Goal: Answer question/provide support

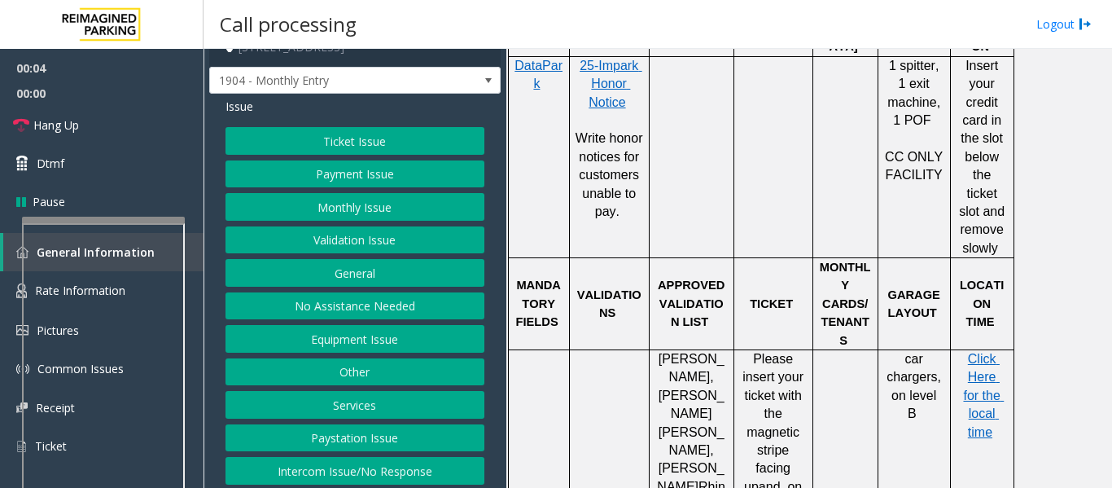
scroll to position [25, 0]
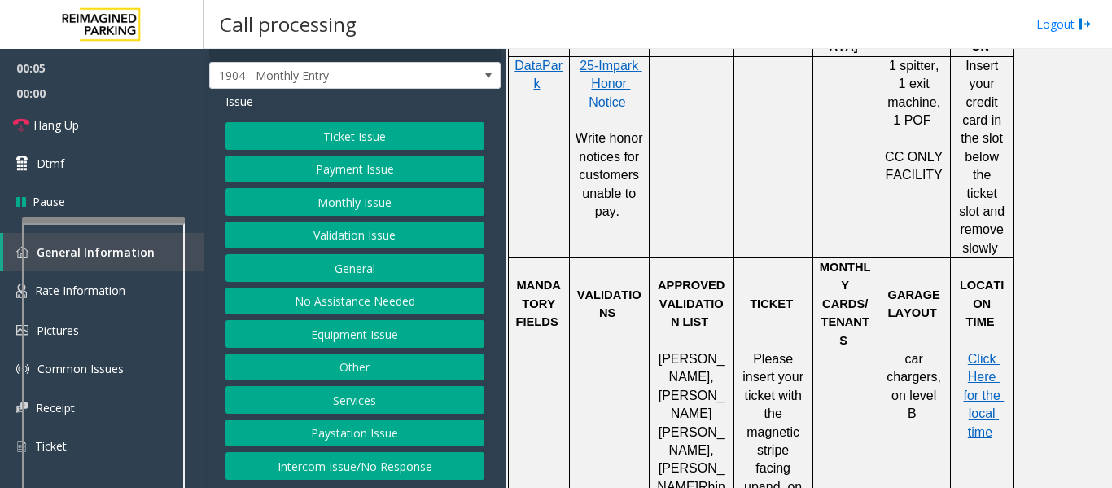
click at [366, 464] on button "Intercom Issue/No Response" at bounding box center [354, 466] width 259 height 28
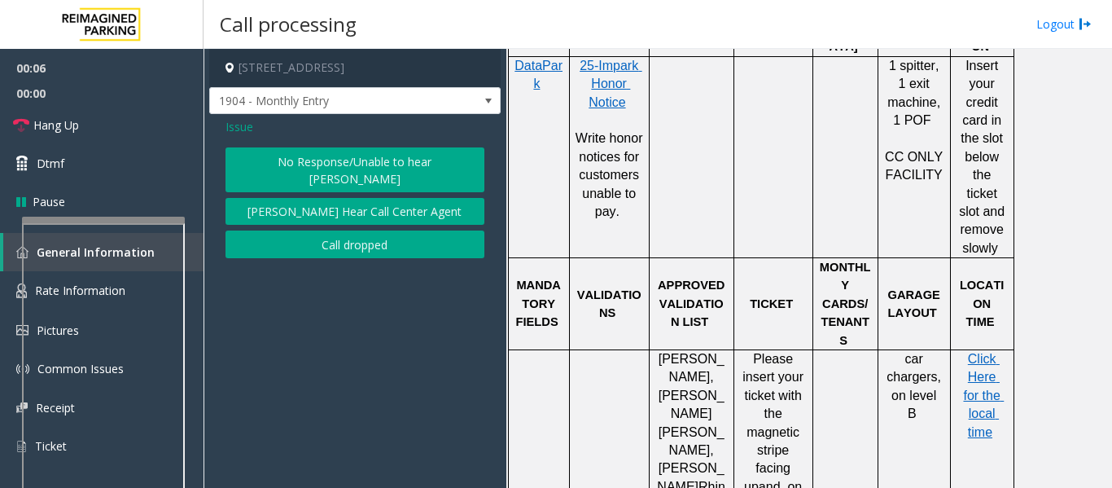
click at [374, 163] on button "No Response/Unable to hear [PERSON_NAME]" at bounding box center [354, 169] width 259 height 45
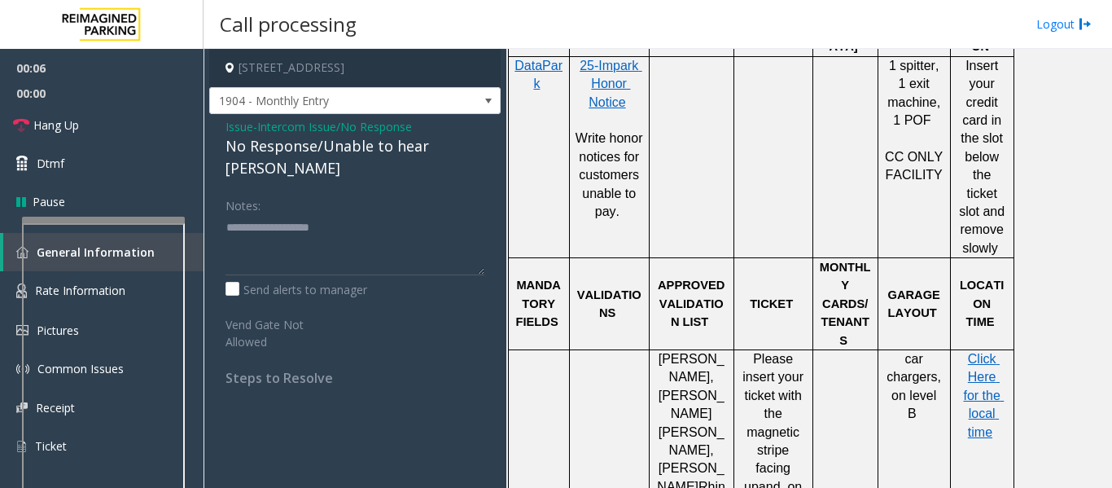
click at [383, 151] on div "No Response/Unable to hear [PERSON_NAME]" at bounding box center [354, 157] width 259 height 44
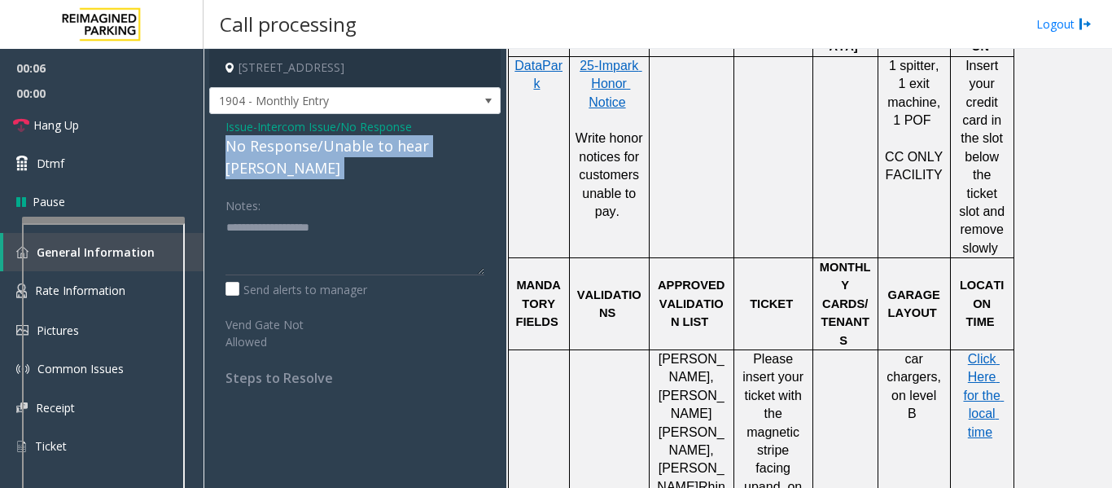
click at [383, 151] on div "No Response/Unable to hear [PERSON_NAME]" at bounding box center [354, 157] width 259 height 44
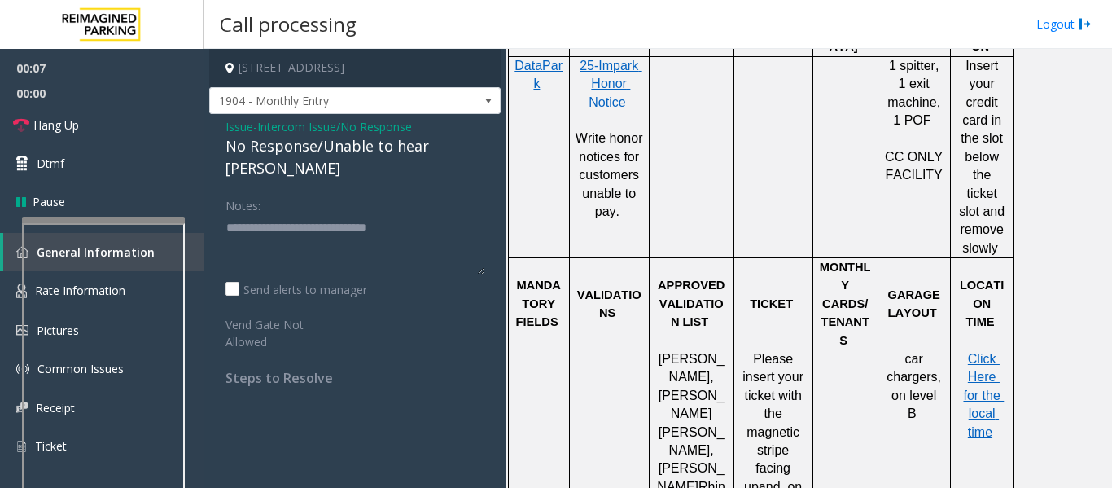
click at [453, 214] on textarea at bounding box center [354, 244] width 259 height 61
type textarea "**********"
click at [42, 129] on span "Hang Up" at bounding box center [56, 124] width 46 height 17
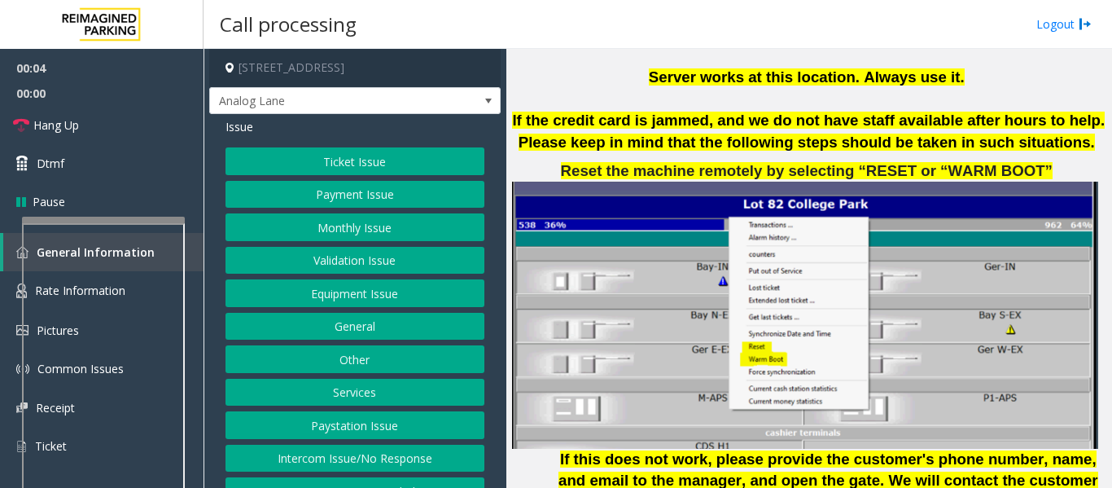
scroll to position [2035, 0]
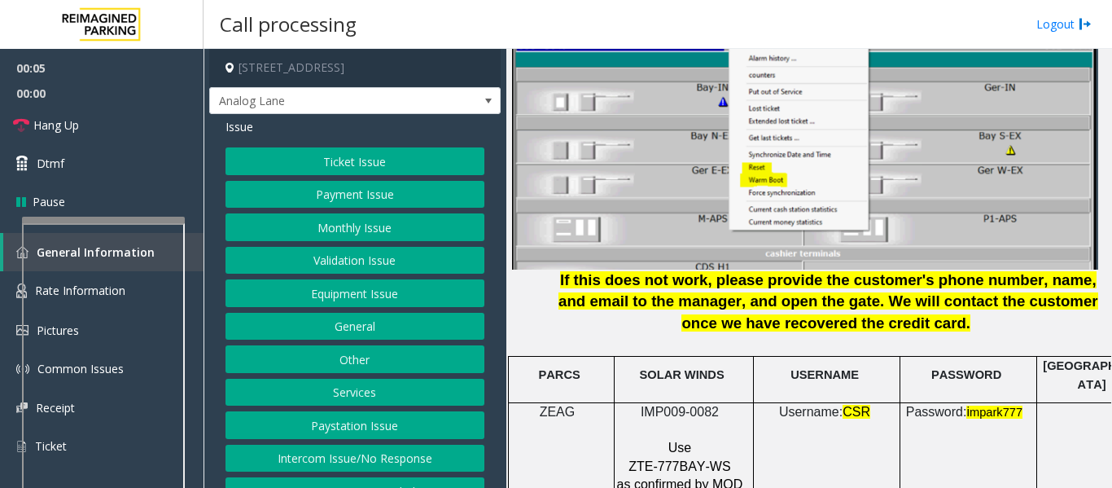
click at [709, 405] on span "IMP009-0082" at bounding box center [680, 412] width 78 height 14
copy p "IMP009-0082"
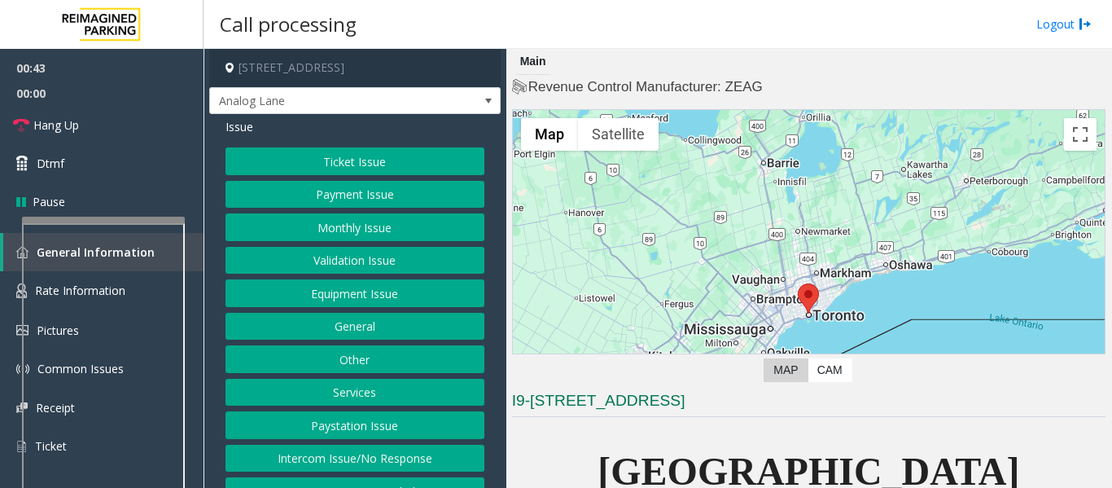
scroll to position [407, 0]
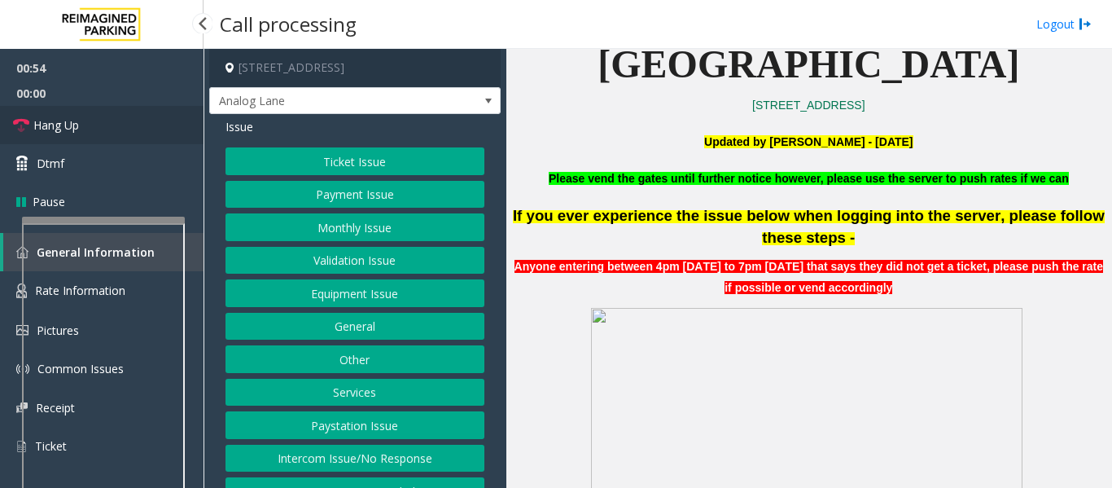
click at [107, 134] on link "Hang Up" at bounding box center [102, 125] width 204 height 38
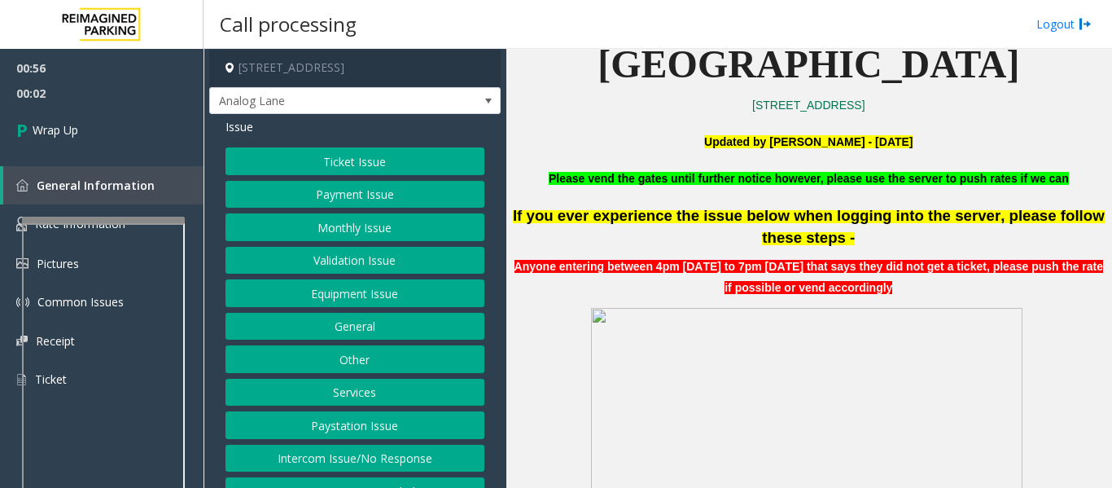
click at [334, 290] on button "Equipment Issue" at bounding box center [354, 293] width 259 height 28
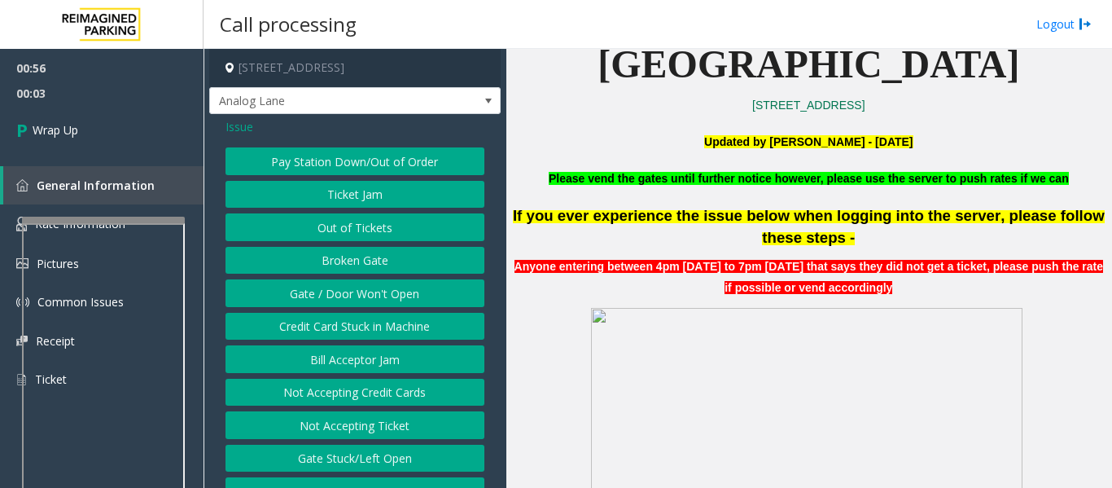
click at [334, 290] on button "Gate / Door Won't Open" at bounding box center [354, 293] width 259 height 28
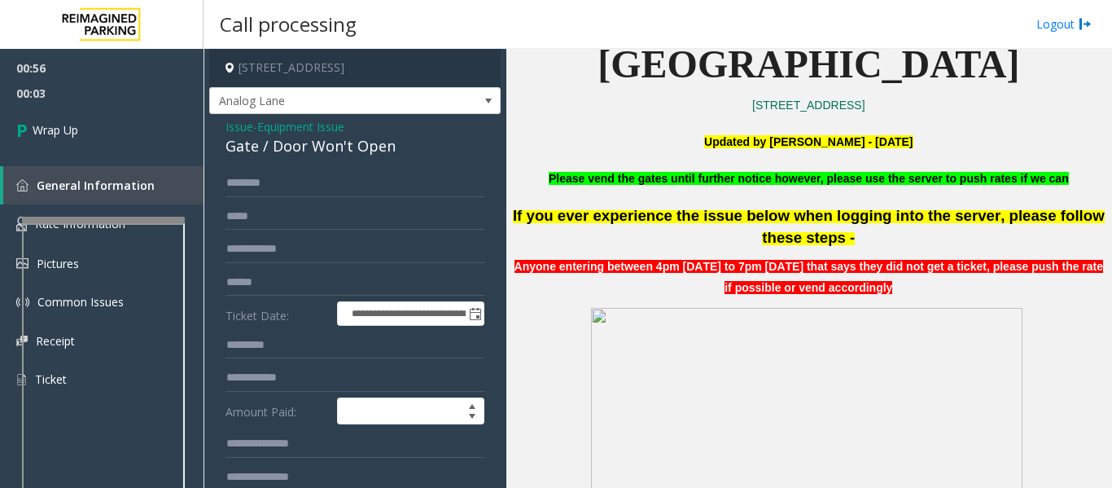
click at [278, 144] on div "Gate / Door Won't Open" at bounding box center [354, 146] width 259 height 22
copy div "Gate / Door Won't Open"
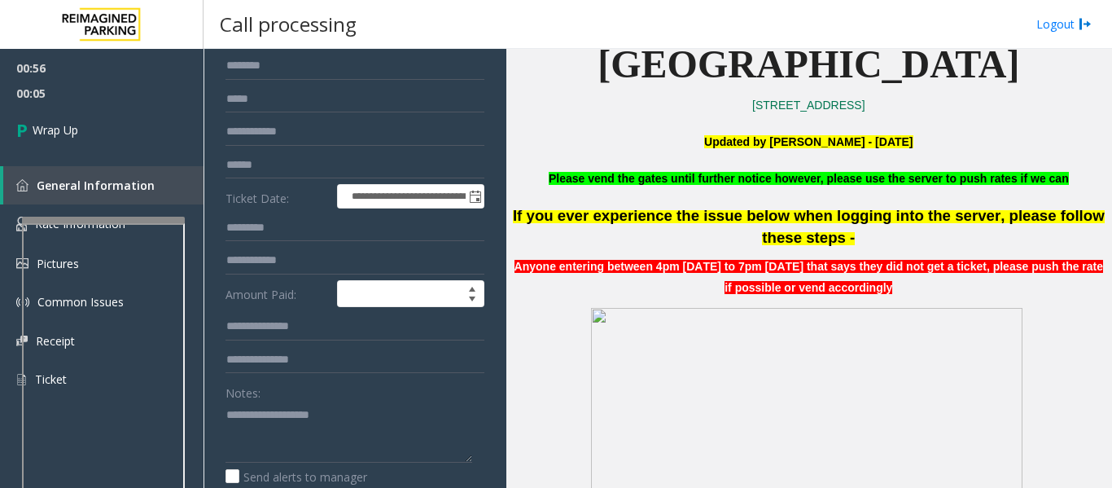
scroll to position [326, 0]
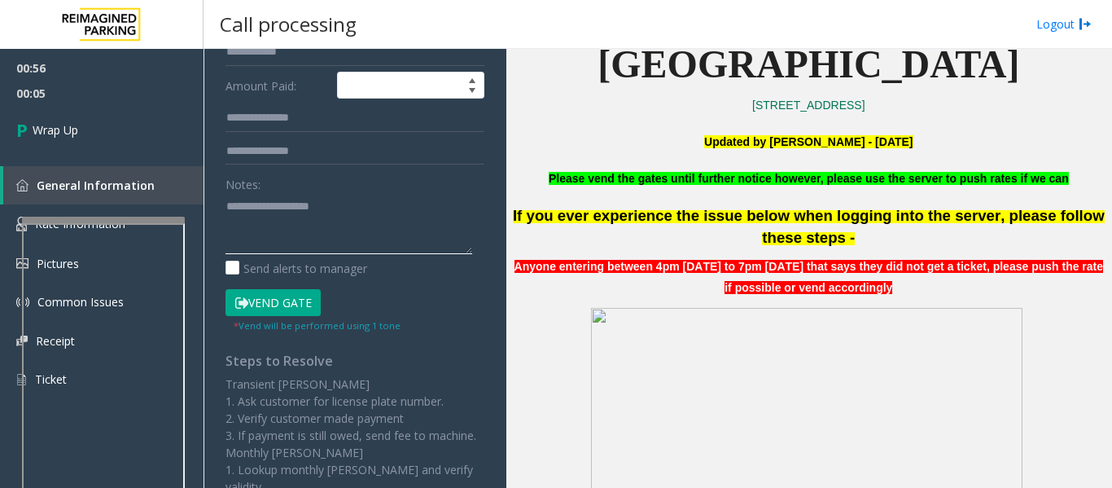
click at [270, 232] on textarea at bounding box center [348, 223] width 247 height 61
click at [227, 204] on textarea at bounding box center [348, 223] width 247 height 61
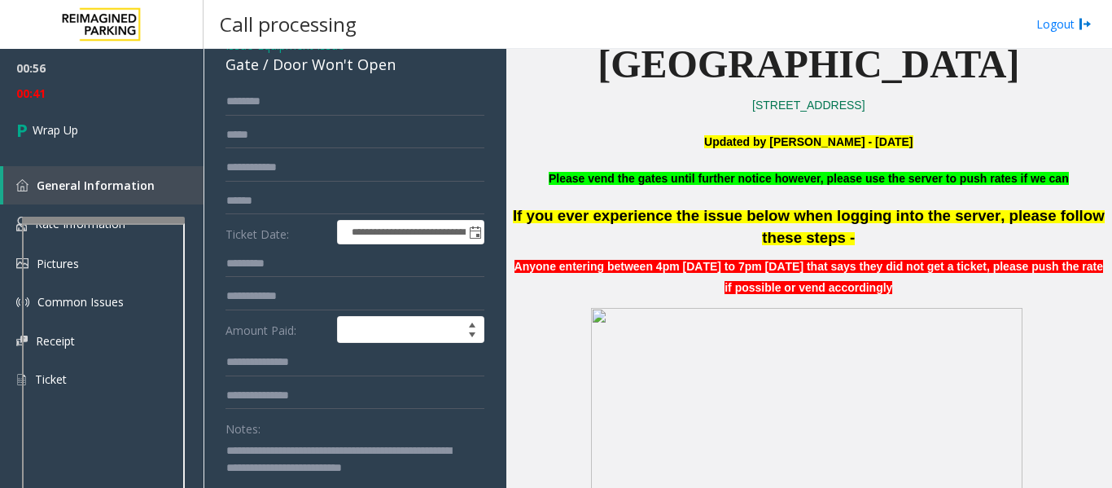
click at [225, 450] on div "**********" at bounding box center [354, 473] width 283 height 770
click at [227, 448] on textarea at bounding box center [348, 467] width 247 height 61
type textarea "**********"
click at [232, 62] on div "Gate / Door Won't Open" at bounding box center [354, 65] width 259 height 22
click at [232, 62] on div "Issue - Equipment Issue Gate / Door Won't Open" at bounding box center [354, 56] width 259 height 39
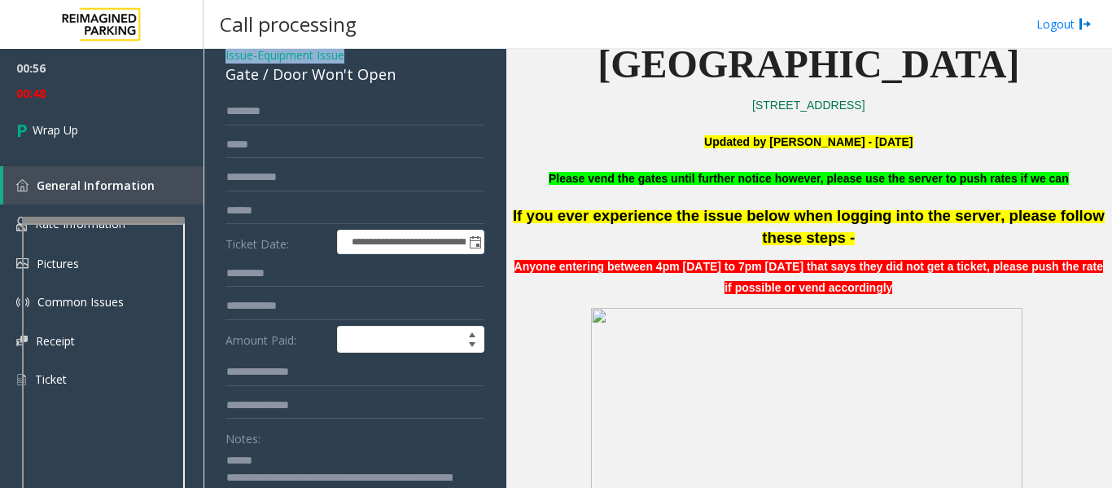
click at [232, 62] on span "Issue" at bounding box center [239, 54] width 28 height 17
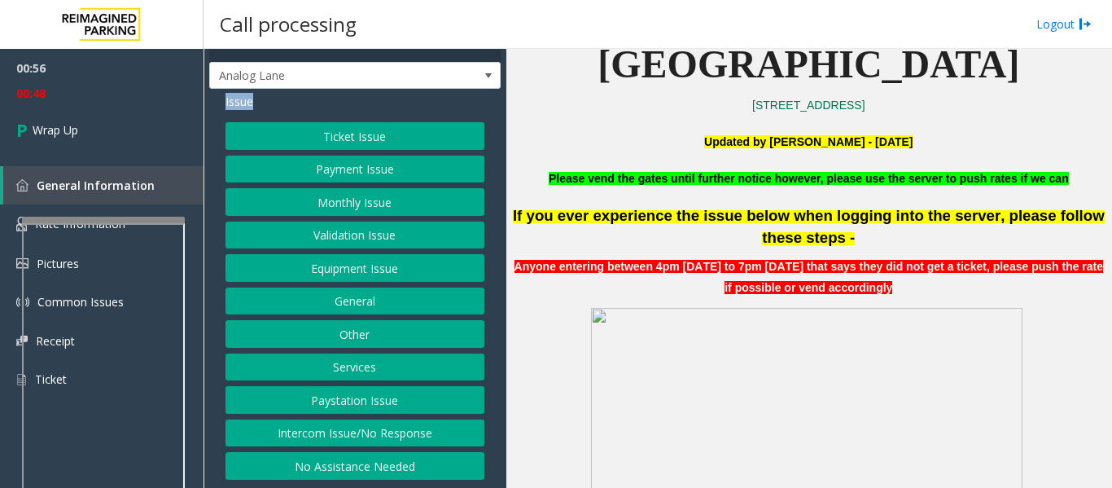
scroll to position [25, 0]
click at [358, 278] on button "Equipment Issue" at bounding box center [354, 268] width 259 height 28
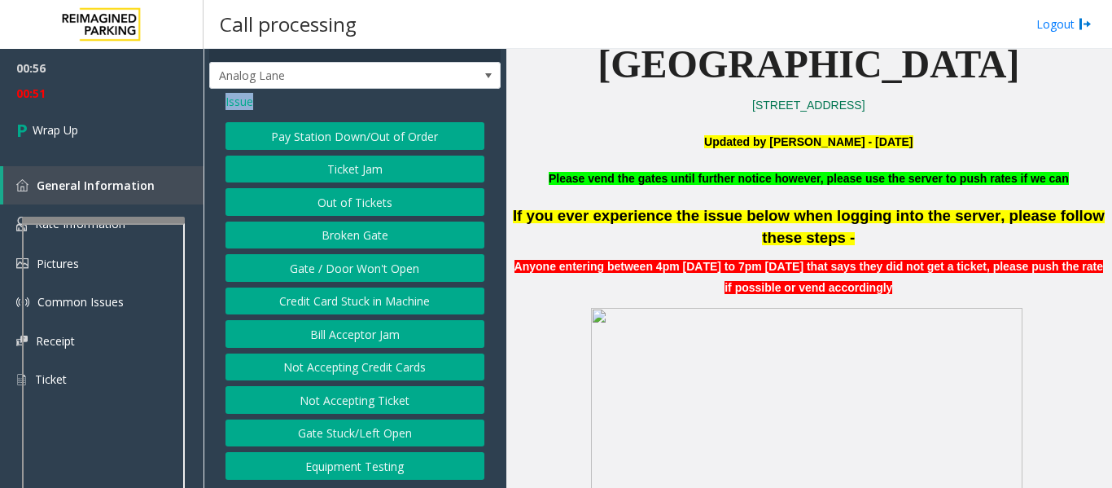
click at [358, 270] on button "Gate / Door Won't Open" at bounding box center [354, 268] width 259 height 28
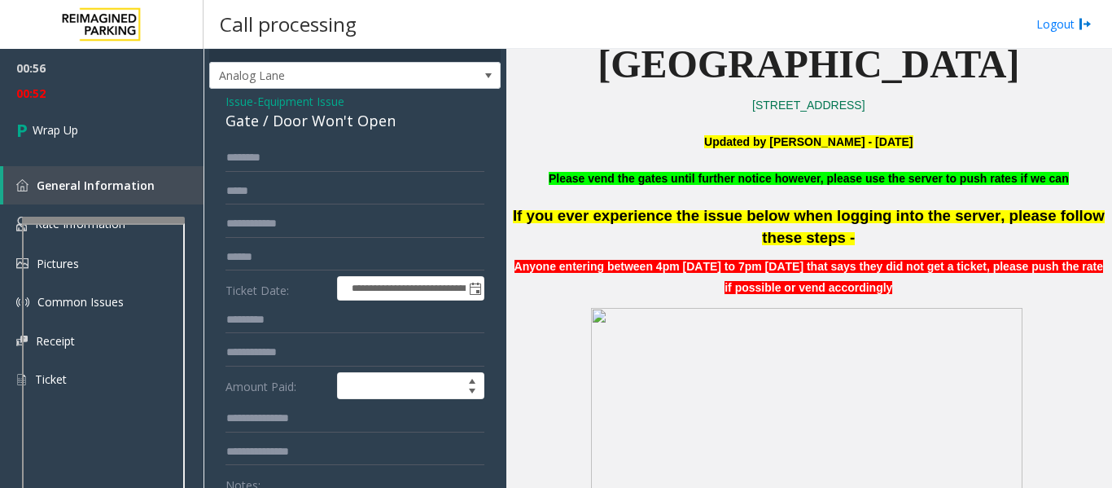
click at [322, 129] on div "Gate / Door Won't Open" at bounding box center [354, 121] width 259 height 22
copy div "Gate / Door Won't Open"
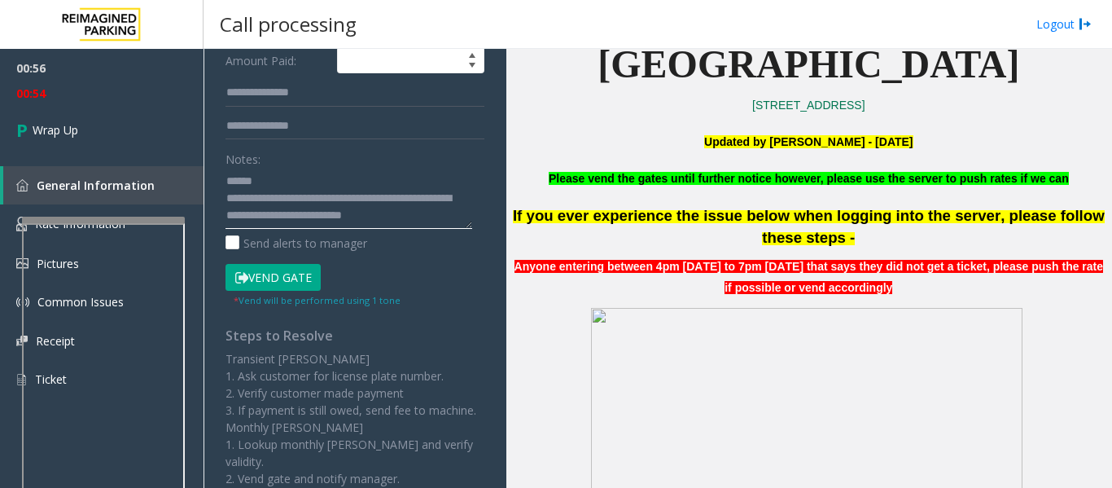
click at [296, 183] on textarea at bounding box center [348, 198] width 247 height 61
paste textarea "**********"
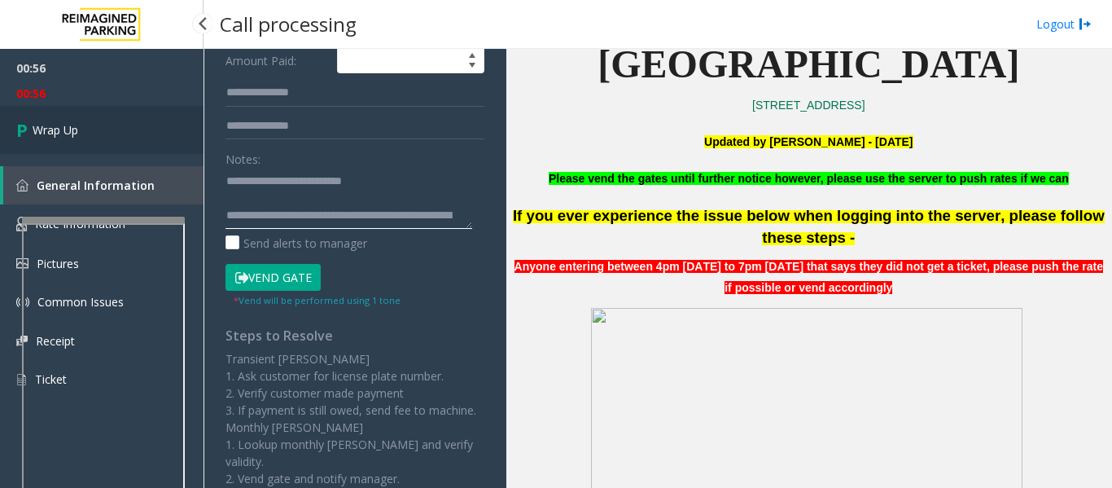
type textarea "**********"
click at [71, 136] on span "Wrap Up" at bounding box center [56, 129] width 46 height 17
